Goal: Task Accomplishment & Management: Manage account settings

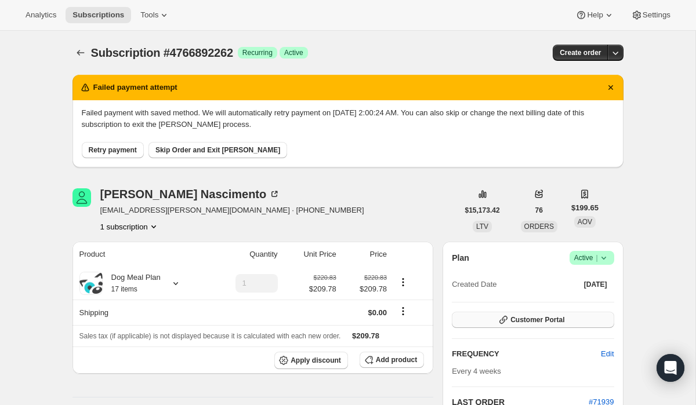
click at [520, 322] on span "Customer Portal" at bounding box center [537, 319] width 54 height 9
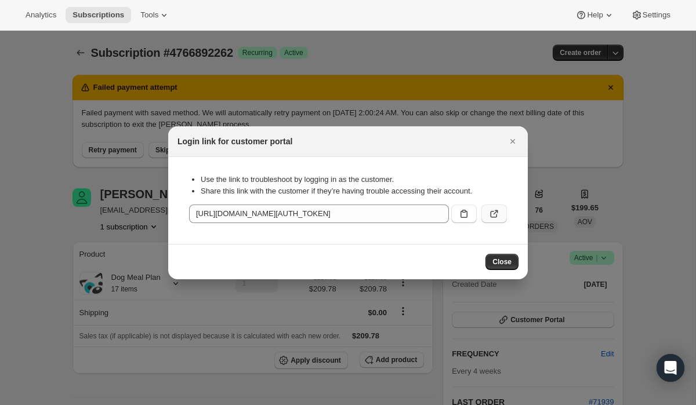
click at [502, 212] on button ":rc0:" at bounding box center [494, 214] width 26 height 19
click at [104, 206] on div at bounding box center [348, 202] width 696 height 405
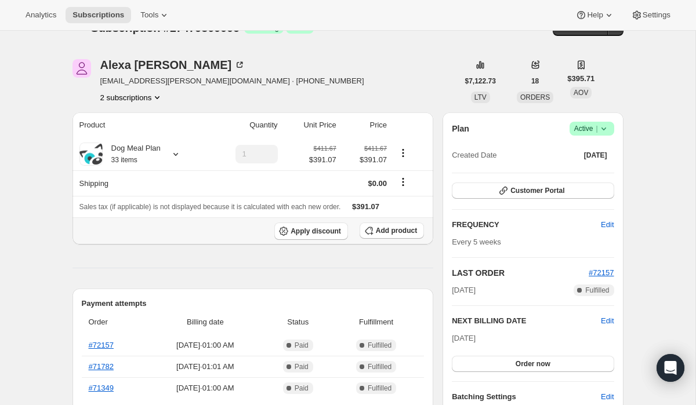
scroll to position [27, 0]
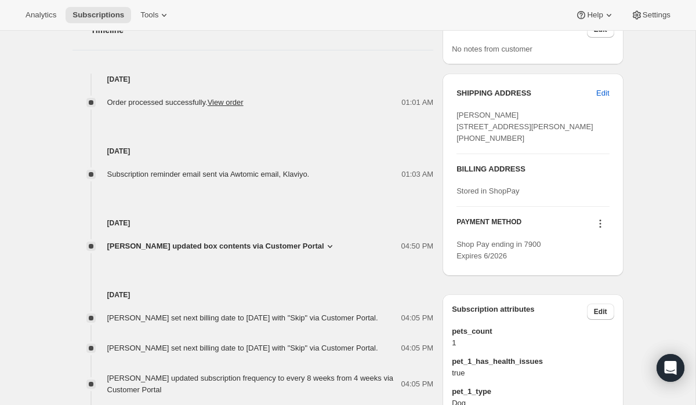
scroll to position [459, 0]
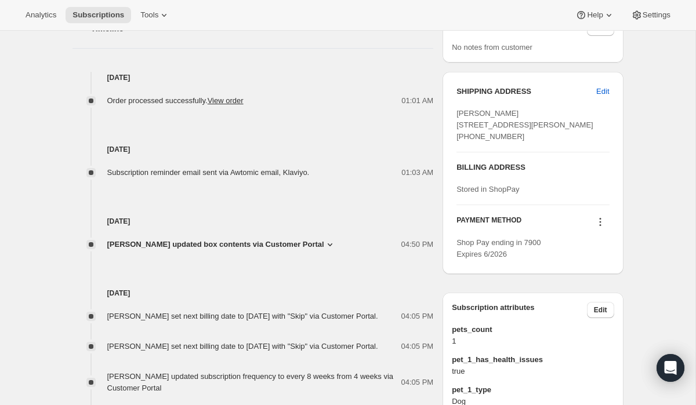
click at [595, 228] on icon at bounding box center [600, 222] width 12 height 12
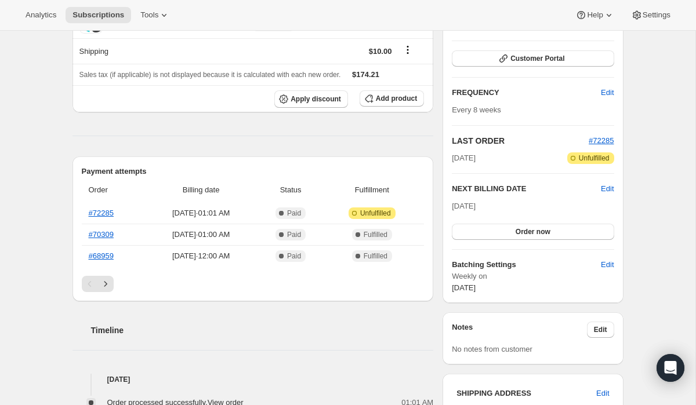
scroll to position [155, 0]
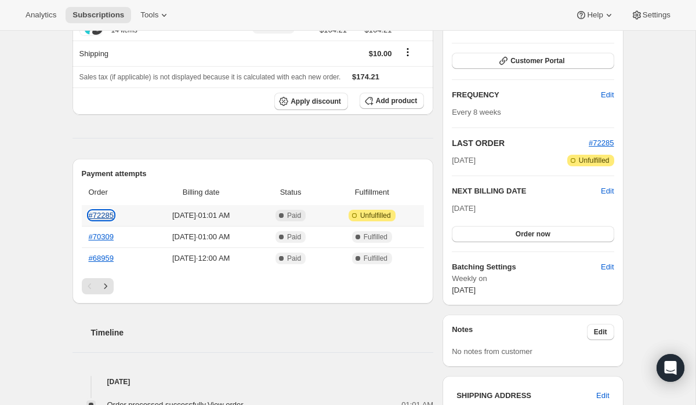
click at [95, 216] on link "#72285" at bounding box center [101, 215] width 25 height 9
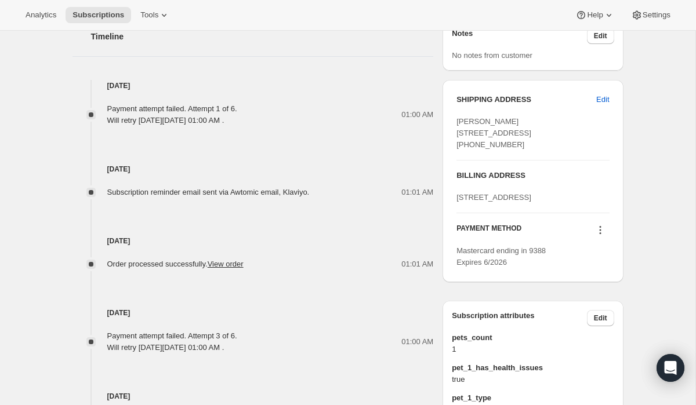
scroll to position [564, 0]
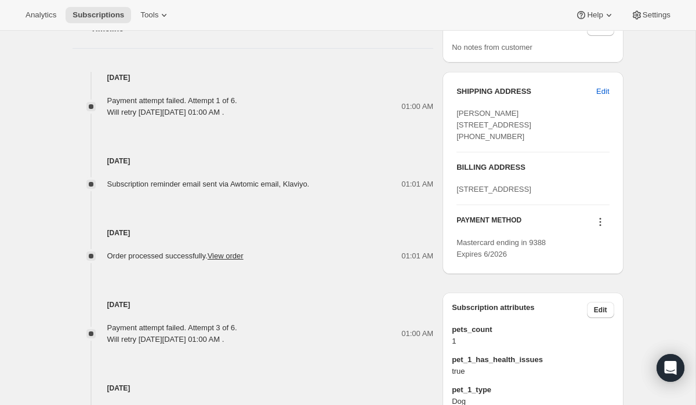
click at [602, 231] on div at bounding box center [600, 224] width 19 height 16
click at [597, 228] on icon at bounding box center [600, 222] width 12 height 12
click at [594, 290] on span "Send link to update card" at bounding box center [597, 290] width 81 height 9
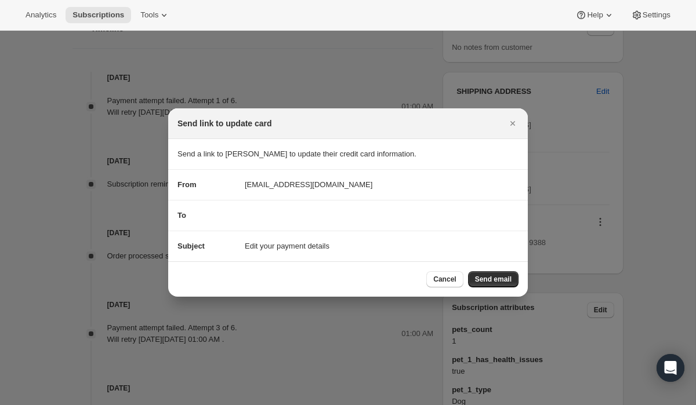
click at [278, 219] on div "To" at bounding box center [347, 216] width 341 height 12
drag, startPoint x: 351, startPoint y: 213, endPoint x: 369, endPoint y: 213, distance: 17.4
click at [369, 213] on div "To" at bounding box center [347, 216] width 341 height 12
click at [511, 125] on icon "Close" at bounding box center [512, 123] width 5 height 5
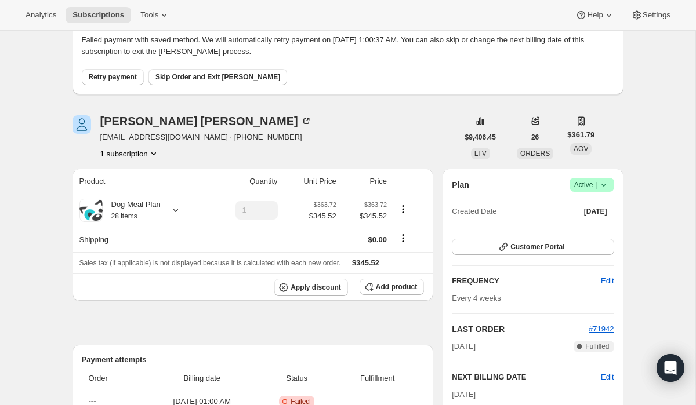
scroll to position [0, 0]
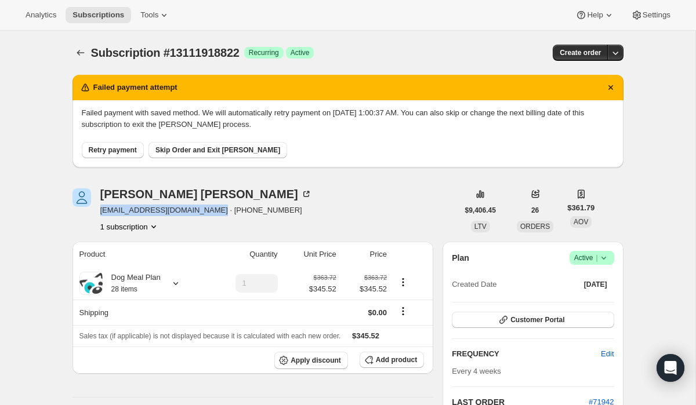
drag, startPoint x: 205, startPoint y: 211, endPoint x: 100, endPoint y: 210, distance: 105.5
click at [100, 210] on span "feleciahazelton@hotmail.com · +12894394837" at bounding box center [206, 211] width 212 height 12
copy span "feleciahazelton@hotmail.com"
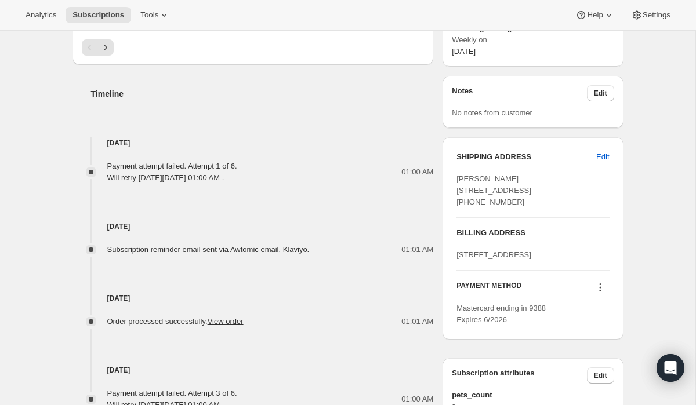
scroll to position [527, 0]
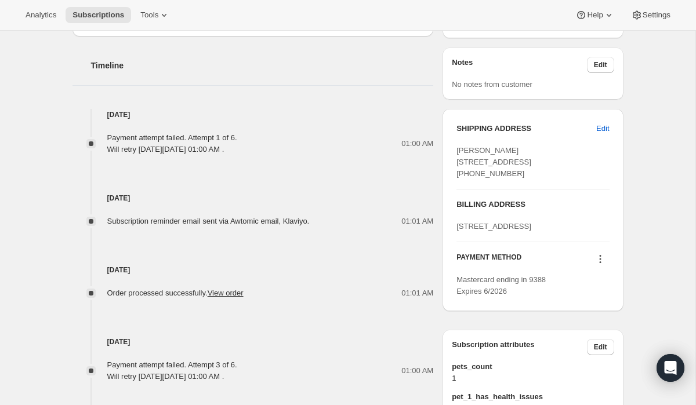
click at [593, 266] on button at bounding box center [600, 259] width 19 height 13
click at [592, 323] on span "Send link to update card" at bounding box center [597, 327] width 81 height 9
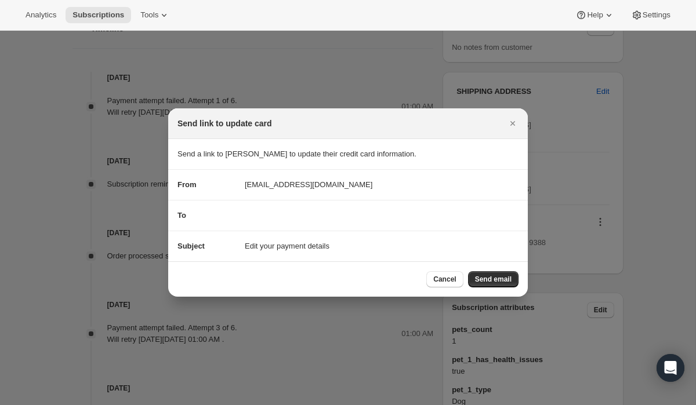
scroll to position [0, 0]
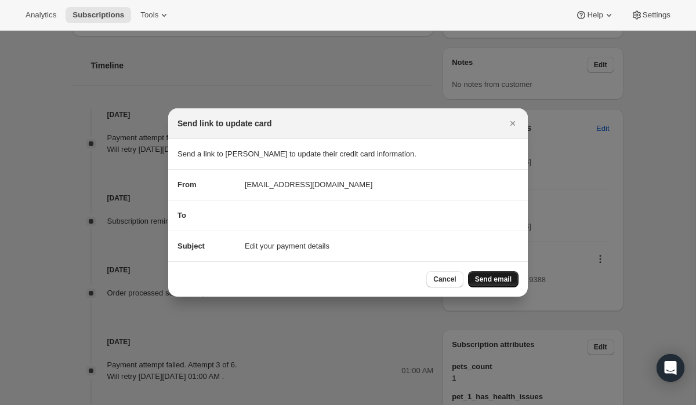
click at [497, 284] on span "Send email" at bounding box center [493, 279] width 37 height 9
